Goal: Feedback & Contribution: Contribute content

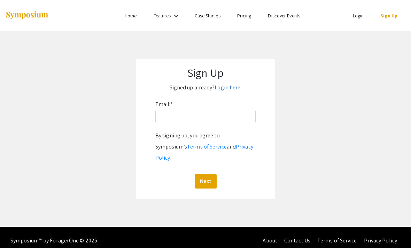
click at [226, 89] on link "Login here." at bounding box center [227, 87] width 27 height 7
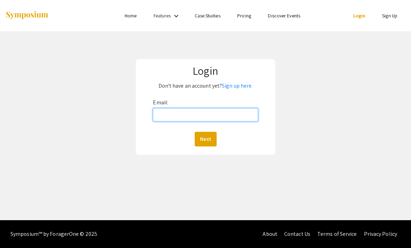
click at [204, 118] on input "Email:" at bounding box center [205, 114] width 105 height 13
type input "en438@mynsu.nova.edu"
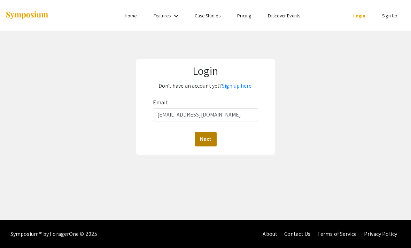
click at [211, 140] on button "Next" at bounding box center [206, 139] width 22 height 15
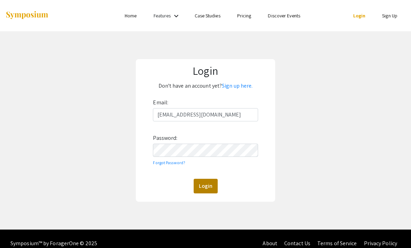
click at [204, 187] on button "Login" at bounding box center [206, 186] width 24 height 15
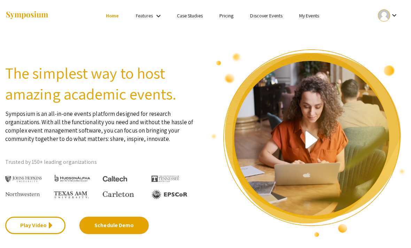
click at [391, 16] on mat-icon "keyboard_arrow_down" at bounding box center [394, 15] width 8 height 8
click at [282, 43] on div at bounding box center [205, 124] width 411 height 248
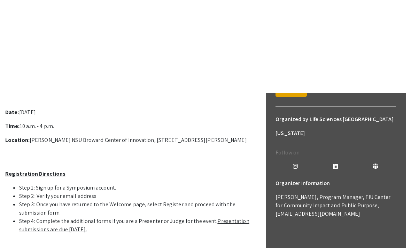
scroll to position [75, 0]
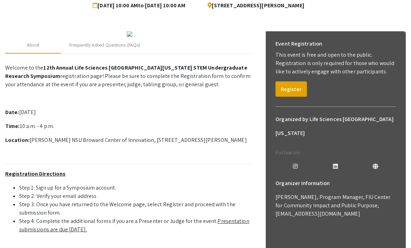
drag, startPoint x: 284, startPoint y: 91, endPoint x: 284, endPoint y: 166, distance: 75.2
click at [284, 91] on button "Register" at bounding box center [290, 88] width 31 height 15
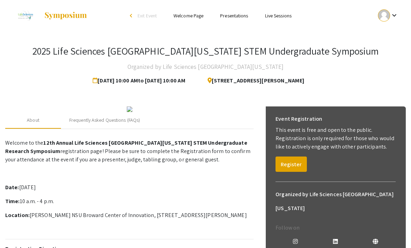
scroll to position [22, 0]
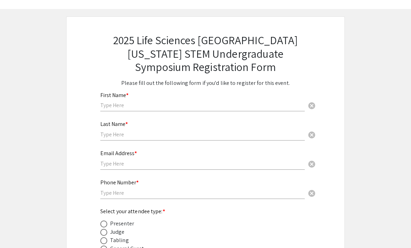
click at [188, 102] on input "text" at bounding box center [202, 105] width 204 height 7
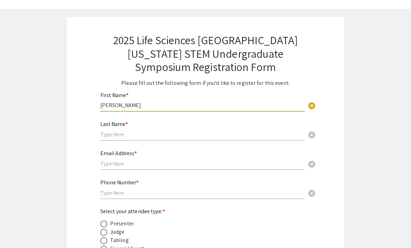
type input "Emilia"
click at [180, 135] on input "text" at bounding box center [202, 134] width 204 height 7
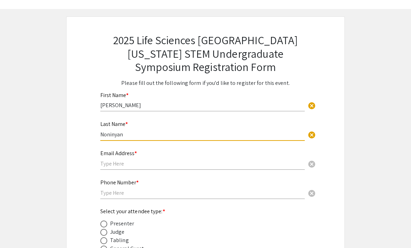
type input "Noninyan"
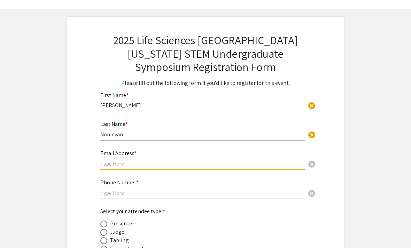
drag, startPoint x: 167, startPoint y: 166, endPoint x: 153, endPoint y: 181, distance: 20.7
click at [167, 160] on input "text" at bounding box center [202, 163] width 204 height 7
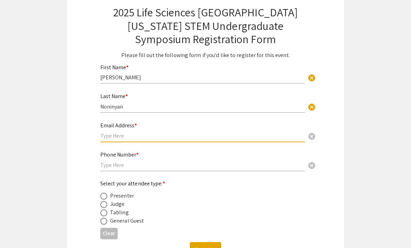
click at [153, 131] on div "Email Address * cancel" at bounding box center [202, 129] width 204 height 26
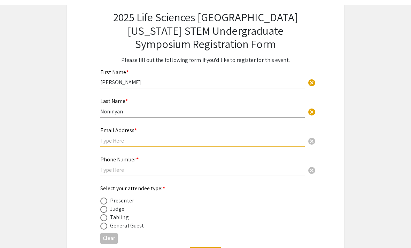
scroll to position [41, 0]
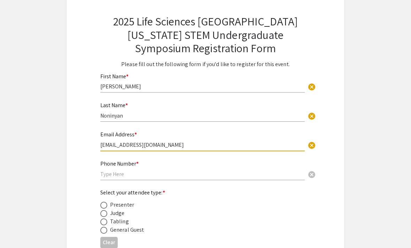
type input "en438@mynsu.nova.edu"
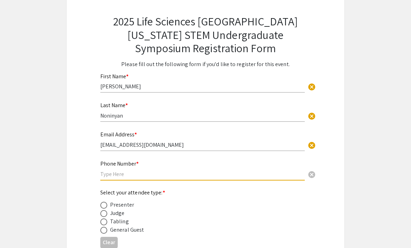
click at [123, 177] on input "text" at bounding box center [202, 174] width 204 height 7
type input "3473012940"
click at [108, 209] on label at bounding box center [105, 205] width 10 height 7
click at [107, 209] on input "radio" at bounding box center [103, 205] width 7 height 7
radio input "true"
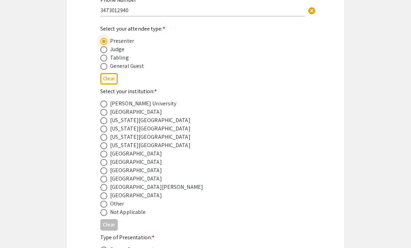
scroll to position [205, 0]
click at [104, 173] on span at bounding box center [103, 170] width 7 height 7
click at [104, 173] on input "radio" at bounding box center [103, 170] width 7 height 7
radio input "true"
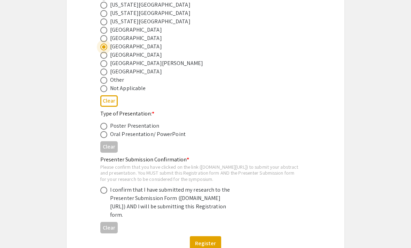
scroll to position [329, 0]
click at [103, 130] on span at bounding box center [103, 126] width 7 height 7
click at [103, 130] on input "radio" at bounding box center [103, 126] width 7 height 7
radio input "true"
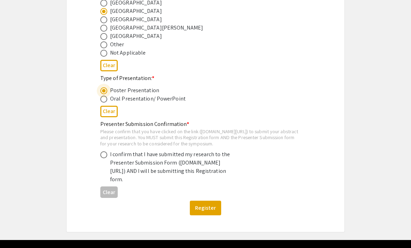
scroll to position [365, 0]
click at [105, 158] on span at bounding box center [103, 154] width 7 height 7
click at [105, 158] on input "radio" at bounding box center [103, 154] width 7 height 7
radio input "true"
click at [209, 216] on button "Register" at bounding box center [205, 208] width 31 height 15
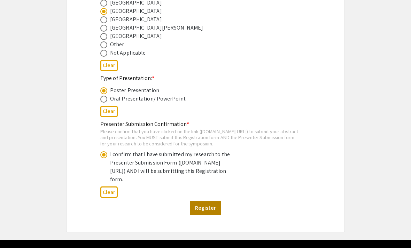
scroll to position [0, 0]
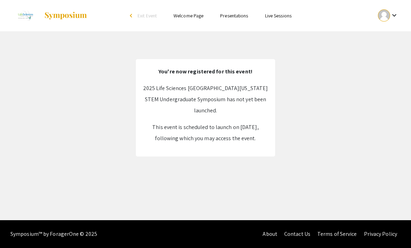
click at [131, 18] on div "arrow_back_ios" at bounding box center [132, 16] width 4 height 8
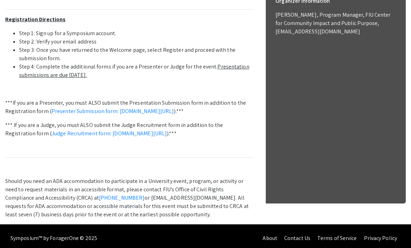
scroll to position [300, 0]
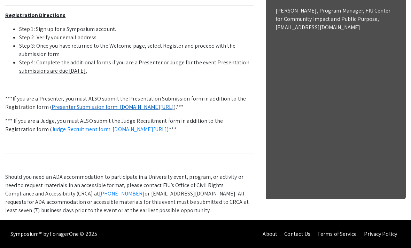
click at [94, 111] on link "Presenter Submission form: symposium.foragerone.com/lssfsymposium2025/submission" at bounding box center [113, 106] width 123 height 7
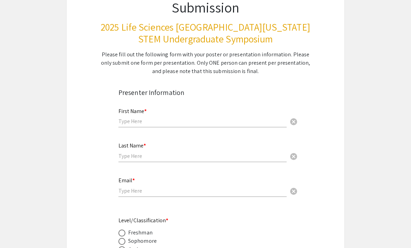
scroll to position [73, 0]
click at [145, 121] on input "text" at bounding box center [202, 121] width 168 height 7
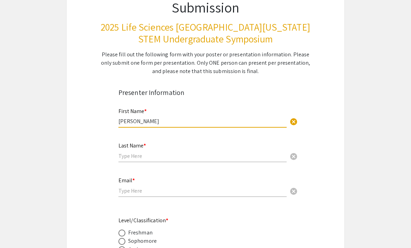
type input "[PERSON_NAME]"
click at [142, 154] on input "text" at bounding box center [202, 156] width 168 height 7
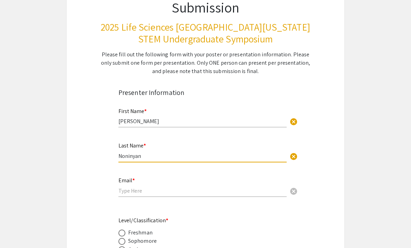
type input "Noninyan"
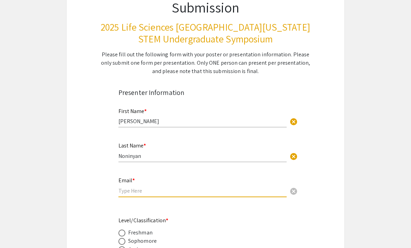
click at [138, 192] on input "email" at bounding box center [202, 190] width 168 height 7
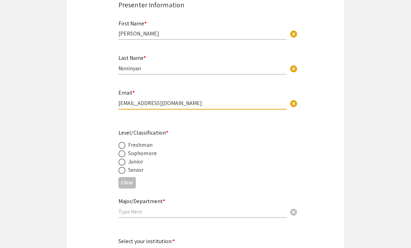
scroll to position [168, 0]
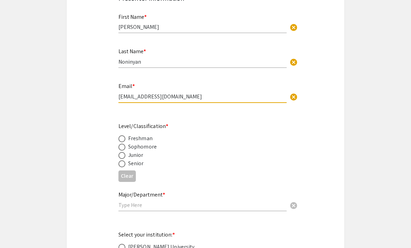
type input "en438@mynsu.nova.edu"
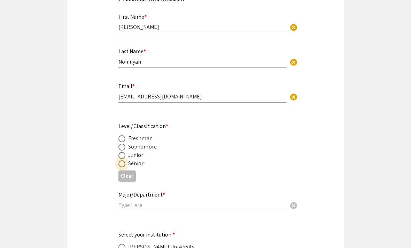
click at [123, 167] on span at bounding box center [121, 164] width 7 height 7
click at [123, 167] on input "radio" at bounding box center [121, 164] width 7 height 7
radio input "true"
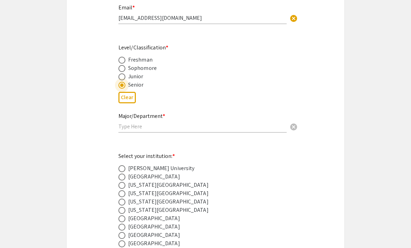
scroll to position [257, 0]
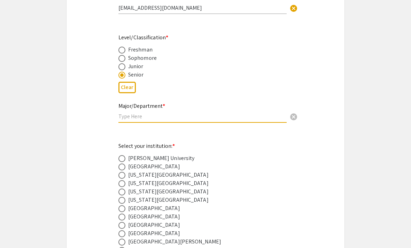
click at [153, 120] on input "text" at bounding box center [202, 116] width 168 height 7
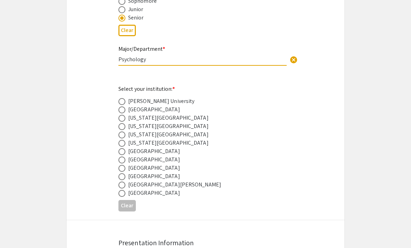
scroll to position [321, 0]
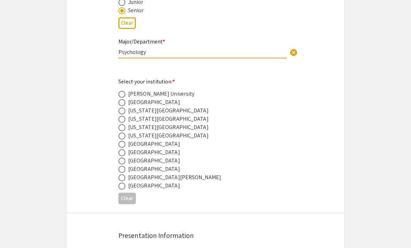
type input "Psychology"
click at [125, 164] on span at bounding box center [121, 161] width 7 height 7
click at [125, 164] on input "radio" at bounding box center [121, 161] width 7 height 7
radio input "true"
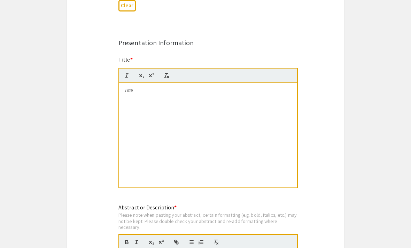
scroll to position [526, 0]
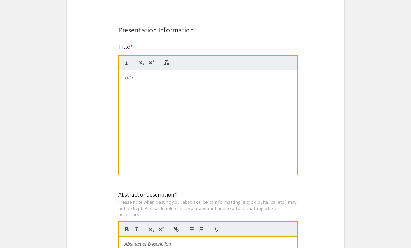
click at [164, 76] on div at bounding box center [208, 123] width 178 height 104
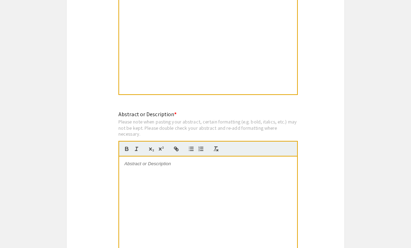
scroll to position [609, 0]
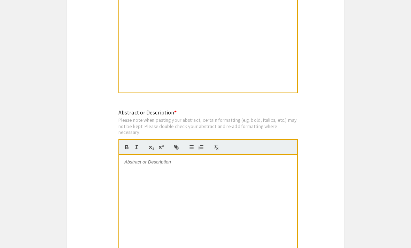
click at [158, 184] on div at bounding box center [208, 207] width 178 height 104
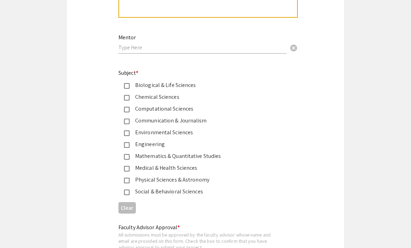
scroll to position [851, 0]
click at [128, 197] on div "Social & Behavioral Sciences" at bounding box center [199, 192] width 163 height 8
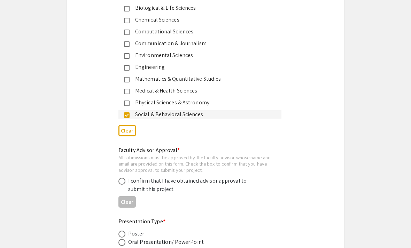
scroll to position [930, 0]
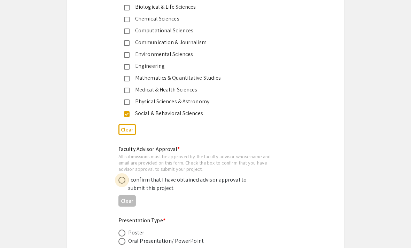
click at [123, 183] on span at bounding box center [121, 180] width 7 height 7
click at [123, 183] on input "radio" at bounding box center [121, 180] width 7 height 7
radio input "true"
click at [122, 235] on span at bounding box center [121, 233] width 7 height 7
click at [122, 235] on input "radio" at bounding box center [121, 233] width 7 height 7
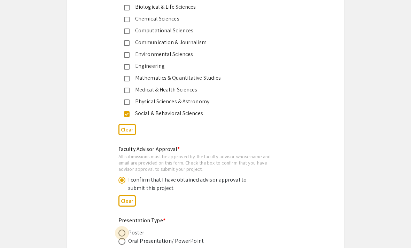
radio input "true"
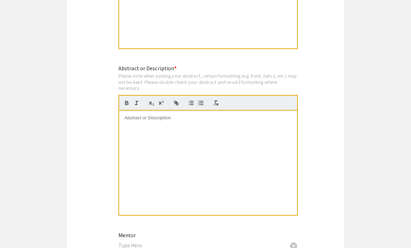
scroll to position [653, 0]
click at [151, 135] on div at bounding box center [208, 163] width 178 height 104
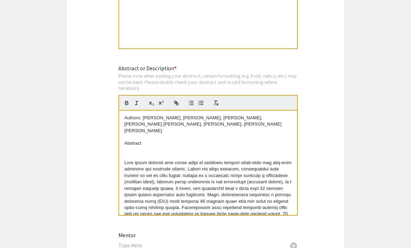
scroll to position [0, 0]
click at [126, 153] on p at bounding box center [207, 156] width 167 height 6
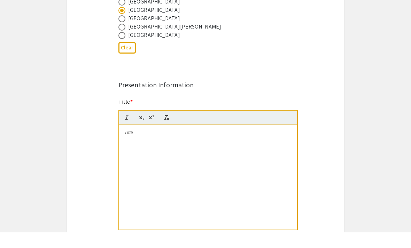
scroll to position [471, 0]
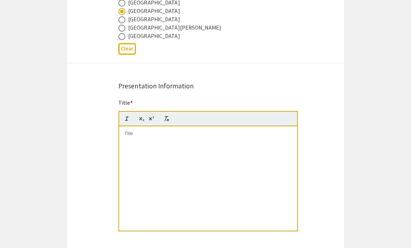
click at [181, 149] on div at bounding box center [208, 178] width 178 height 104
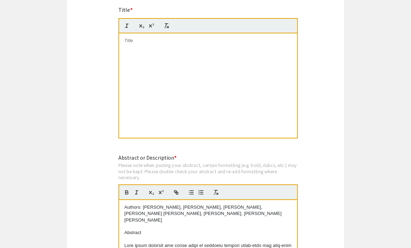
scroll to position [0, 0]
drag, startPoint x: 235, startPoint y: 100, endPoint x: 190, endPoint y: 59, distance: 60.9
click at [190, 59] on div "The Impact of Acute Exercise on Explicit and Implicit Memory" at bounding box center [208, 85] width 178 height 104
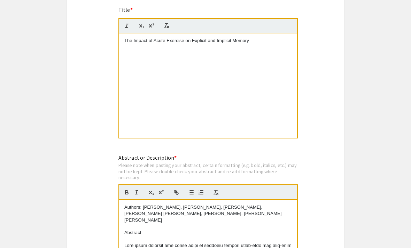
click at [332, 69] on div "Symposium Presentation Submission 2025 Life Sciences South Florida STEM Undergr…" at bounding box center [205, 103] width 279 height 1257
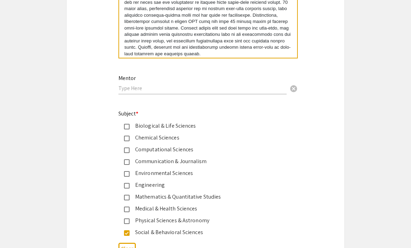
scroll to position [821, 0]
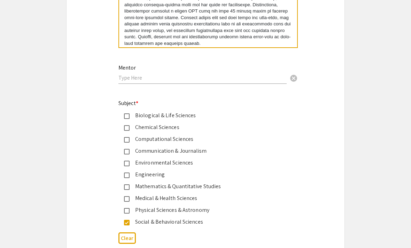
click at [243, 84] on div "Mentor cancel" at bounding box center [202, 71] width 168 height 26
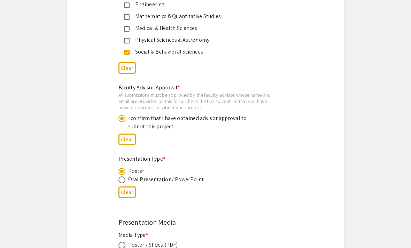
scroll to position [1062, 0]
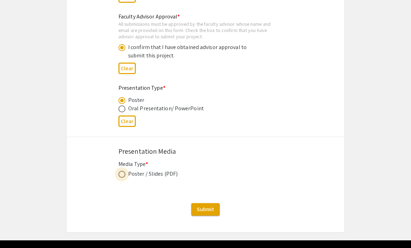
click at [123, 175] on span at bounding box center [121, 174] width 7 height 7
click at [123, 175] on input "radio" at bounding box center [121, 174] width 7 height 7
radio input "true"
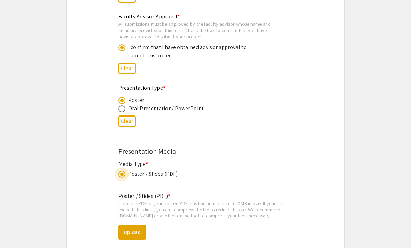
click at [122, 176] on span at bounding box center [121, 174] width 3 height 3
click at [122, 177] on input "radio" at bounding box center [121, 174] width 7 height 7
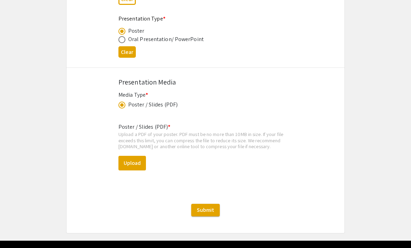
click at [129, 58] on button "Clear" at bounding box center [126, 51] width 17 height 11
click at [123, 32] on span at bounding box center [121, 31] width 7 height 7
click at [123, 32] on input "radio" at bounding box center [121, 31] width 7 height 7
radio input "true"
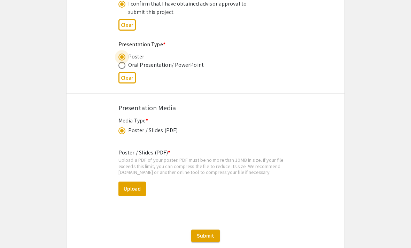
scroll to position [0, 0]
click at [134, 195] on button "Upload" at bounding box center [132, 189] width 28 height 15
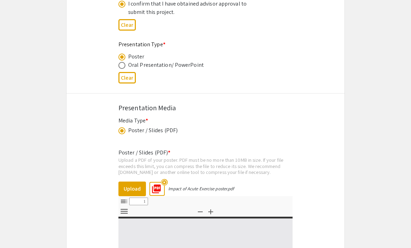
select select "custom"
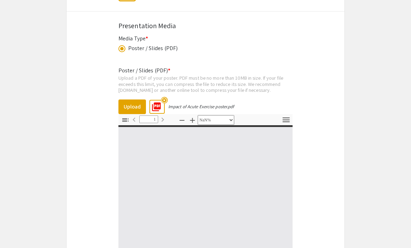
type input "0"
select select "custom"
type input "1"
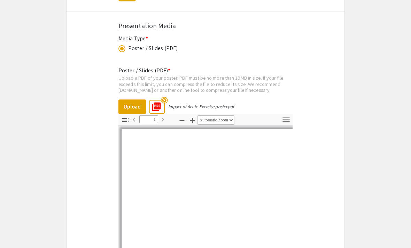
select select "custom"
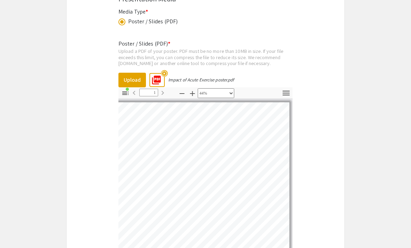
scroll to position [1314, 0]
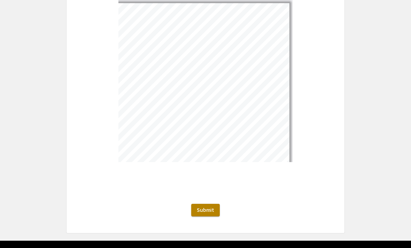
click at [210, 214] on span "Submit" at bounding box center [205, 209] width 17 height 7
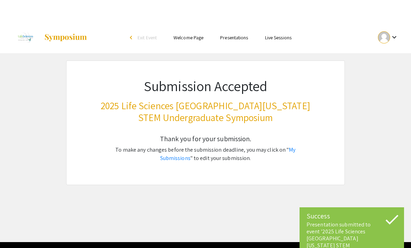
scroll to position [0, 0]
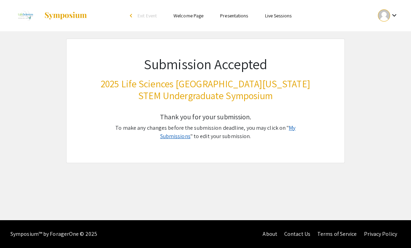
click at [285, 132] on link "My Submissions" at bounding box center [227, 132] width 135 height 16
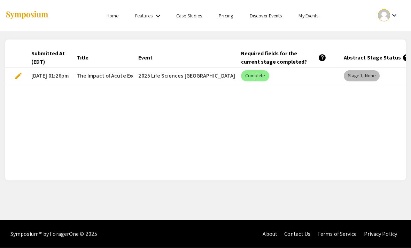
click at [360, 70] on mat-chip "Stage 1, None" at bounding box center [362, 75] width 36 height 11
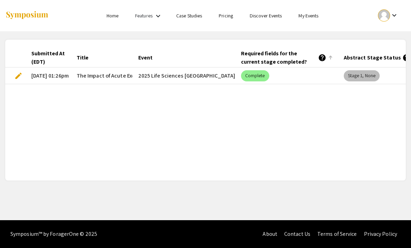
scroll to position [9, 0]
click at [354, 70] on mat-chip "Stage 1, None" at bounding box center [362, 75] width 36 height 11
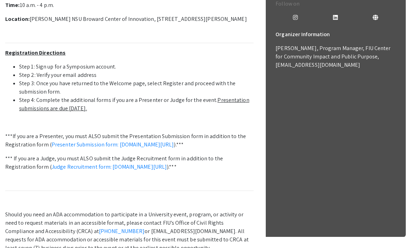
scroll to position [260, 0]
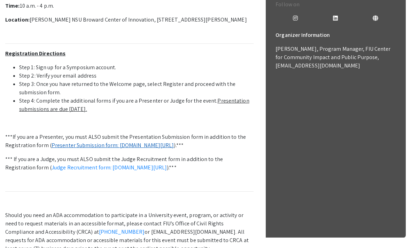
click at [101, 149] on link "Presenter Submission form: symposium.foragerone.com/lssfsymposium2025/submission" at bounding box center [113, 145] width 123 height 7
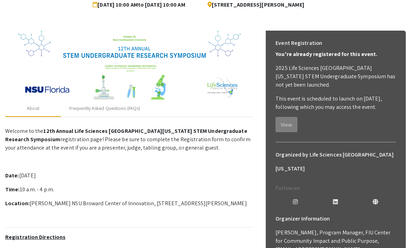
scroll to position [76, 0]
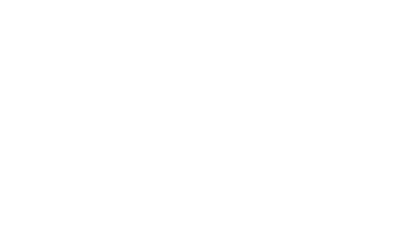
scroll to position [294, 0]
